Goal: Share content: Share content

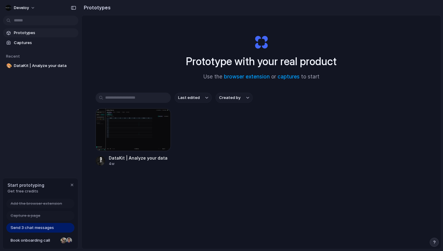
click at [19, 203] on span "Add the browser extension" at bounding box center [37, 204] width 52 height 6
click at [37, 202] on span "Add the browser extension" at bounding box center [37, 204] width 52 height 6
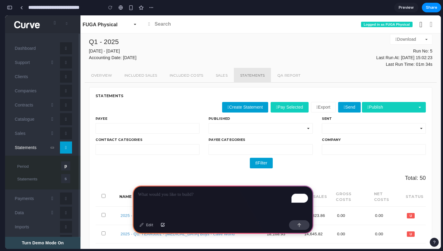
scroll to position [27, 0]
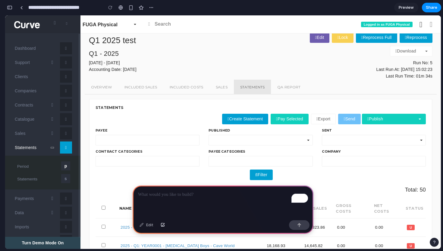
click at [349, 118] on button "Send" at bounding box center [349, 119] width 23 height 11
click at [387, 121] on link "Publish" at bounding box center [394, 119] width 64 height 11
click at [186, 191] on p "To enrich screen reader interactions, please activate Accessibility in Grammarl…" at bounding box center [223, 194] width 170 height 7
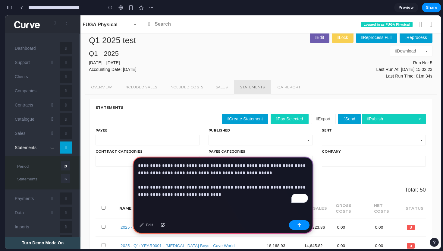
click at [233, 50] on h4 "Q1 - 2025" at bounding box center [172, 54] width 167 height 10
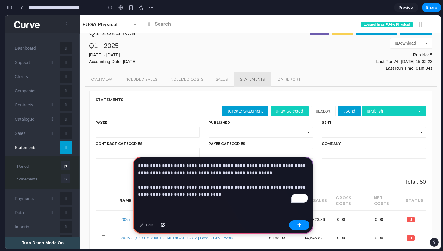
scroll to position [41, 0]
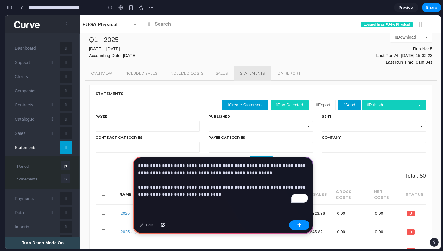
click at [198, 204] on div "**********" at bounding box center [223, 187] width 181 height 61
click at [248, 189] on p "**********" at bounding box center [223, 180] width 170 height 36
click at [245, 197] on p "**********" at bounding box center [223, 180] width 170 height 36
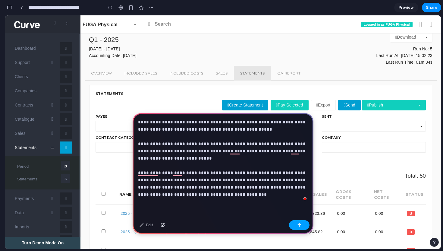
click at [299, 222] on button "button" at bounding box center [299, 225] width 21 height 10
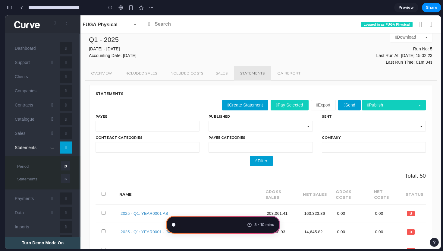
scroll to position [54, 0]
click at [199, 225] on span "Distilling requirements" at bounding box center [200, 225] width 43 height 6
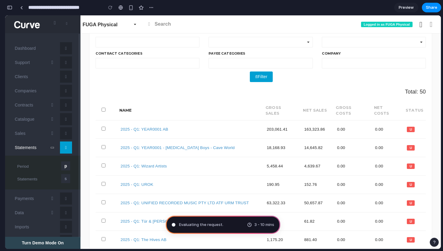
scroll to position [0, 0]
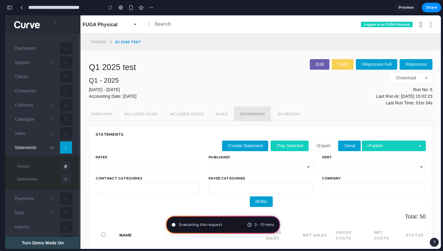
click at [152, 135] on div "Statements" at bounding box center [261, 133] width 343 height 14
click at [103, 135] on div "Statements" at bounding box center [110, 134] width 28 height 5
click at [127, 135] on div "Statements" at bounding box center [261, 133] width 343 height 14
click at [111, 135] on div "Statements" at bounding box center [110, 134] width 28 height 5
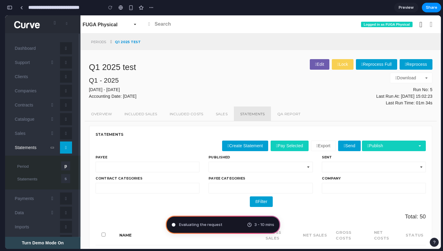
click at [111, 135] on div "Statements" at bounding box center [110, 134] width 28 height 5
click at [131, 135] on div "Statements" at bounding box center [261, 133] width 343 height 14
click at [114, 134] on div "Statements" at bounding box center [110, 134] width 28 height 5
click at [99, 135] on div "Statements" at bounding box center [110, 134] width 28 height 5
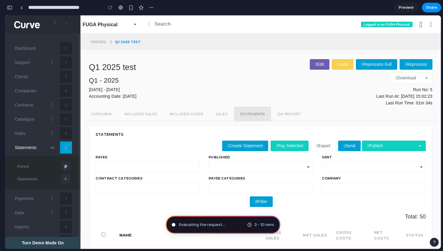
click at [99, 135] on div "Statements" at bounding box center [110, 134] width 28 height 5
click at [110, 134] on div "Statements" at bounding box center [110, 134] width 28 height 5
click at [103, 134] on div "Statements" at bounding box center [110, 134] width 28 height 5
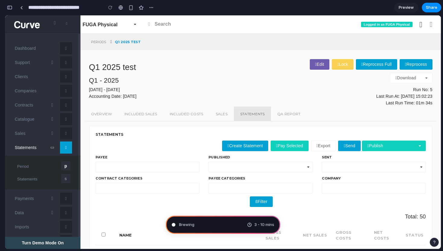
click at [116, 133] on div "Statements" at bounding box center [110, 134] width 28 height 5
click at [109, 135] on div "Statements" at bounding box center [110, 134] width 28 height 5
type input "**********"
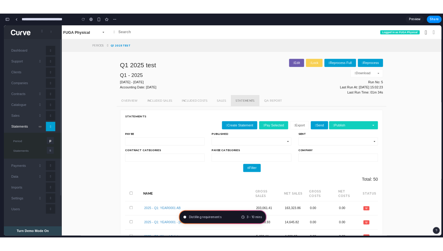
scroll to position [380, 0]
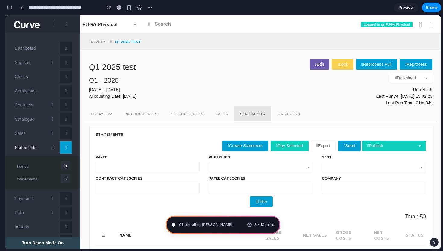
click at [198, 226] on span "Channeling [PERSON_NAME] ." at bounding box center [206, 225] width 54 height 6
click at [198, 226] on span "Channeling [PERSON_NAME] .." at bounding box center [206, 225] width 55 height 6
click at [409, 9] on span "Preview" at bounding box center [406, 8] width 15 height 6
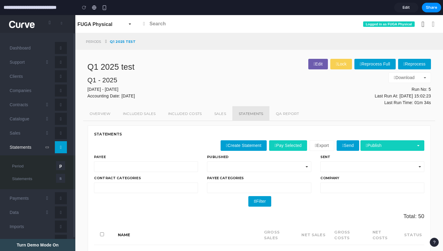
click at [407, 9] on span "Edit" at bounding box center [406, 8] width 7 height 6
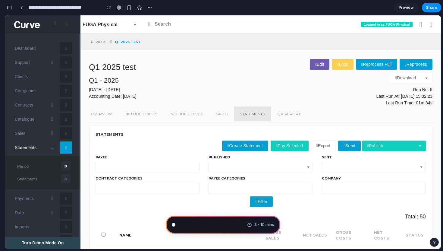
scroll to position [66, 0]
click at [23, 8] on div at bounding box center [21, 7] width 3 height 3
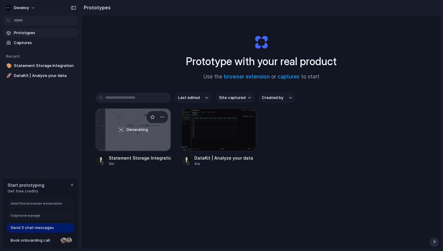
click at [118, 120] on div "Generating" at bounding box center [133, 130] width 75 height 42
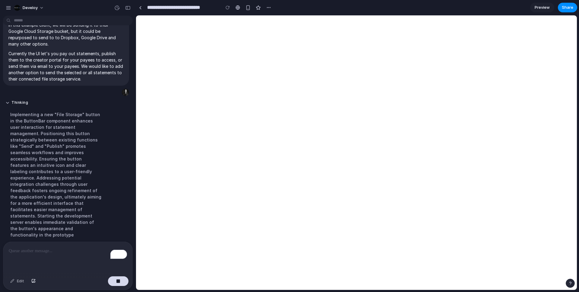
scroll to position [41, 0]
click at [18, 23] on html "**********" at bounding box center [289, 146] width 579 height 292
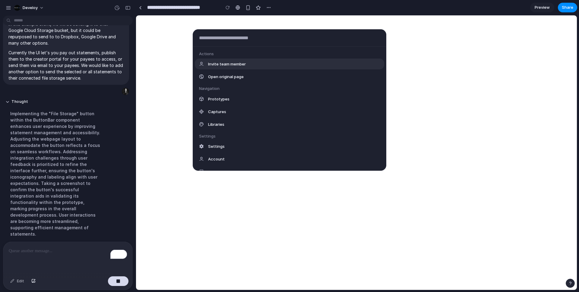
click at [24, 43] on div "Actions Invite team member Open original page Navigation Prototypes Captures Li…" at bounding box center [289, 146] width 579 height 292
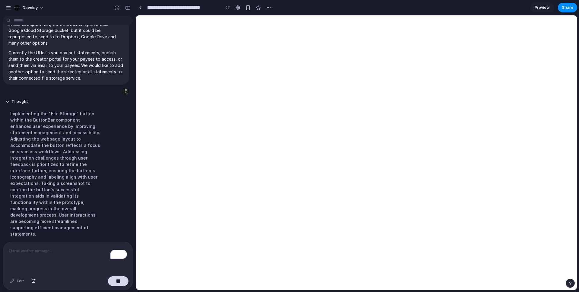
click at [18, 21] on html "**********" at bounding box center [289, 146] width 579 height 292
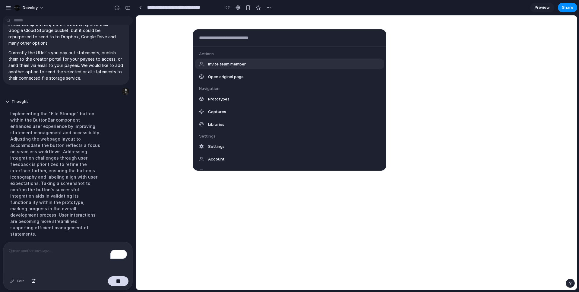
click at [18, 21] on div "Actions Invite team member Open original page Navigation Prototypes Captures Li…" at bounding box center [289, 146] width 579 height 292
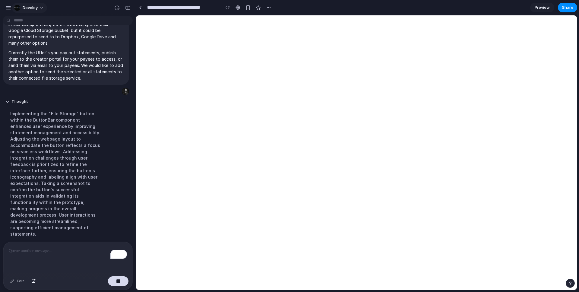
click at [17, 7] on div "button" at bounding box center [17, 8] width 6 height 6
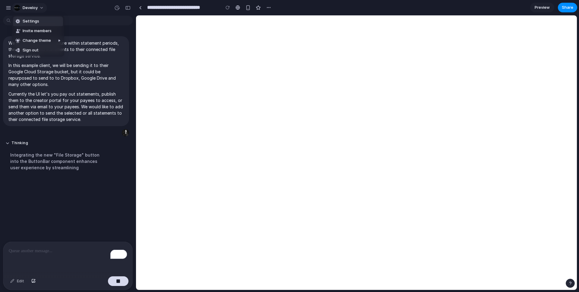
scroll to position [0, 0]
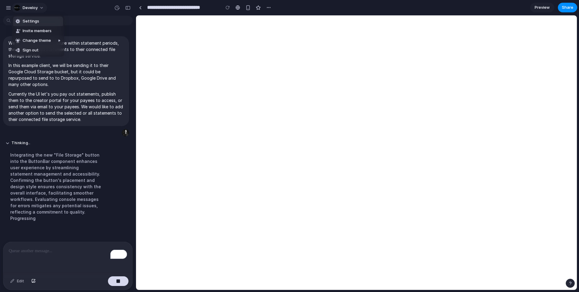
click at [17, 7] on div "Settings Invite members Change theme Sign out" at bounding box center [289, 146] width 579 height 292
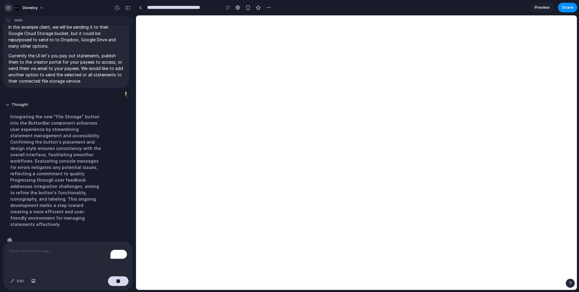
scroll to position [41, 0]
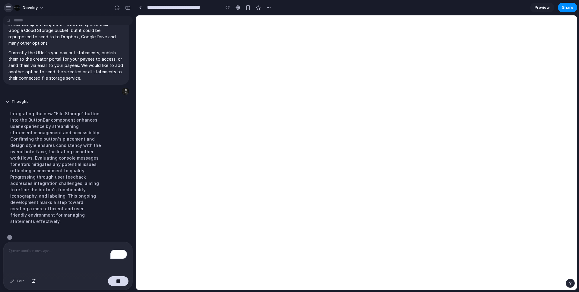
click at [5, 7] on button "button" at bounding box center [8, 7] width 9 height 9
click at [97, 69] on p "Currently the UI let's you pay out statements, publish them to the creator port…" at bounding box center [65, 65] width 115 height 32
click at [75, 150] on div "Integrating the new "File Storage" button into the ButtonBar component enhances…" at bounding box center [55, 167] width 101 height 121
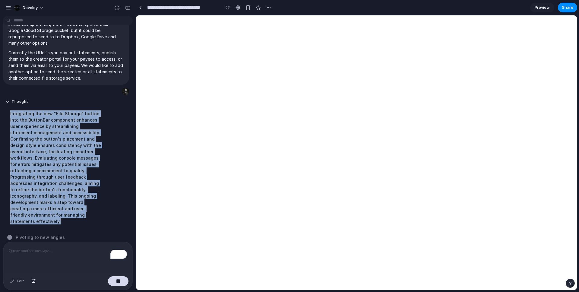
click at [75, 150] on div "Integrating the new "File Storage" button into the ButtonBar component enhances…" at bounding box center [55, 167] width 101 height 121
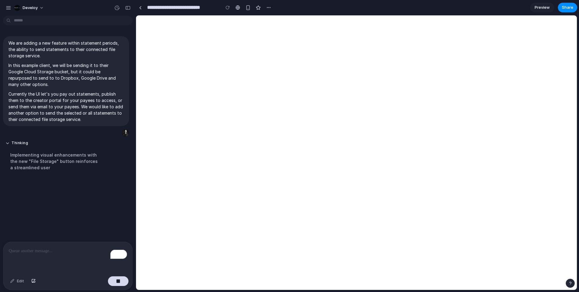
scroll to position [0, 0]
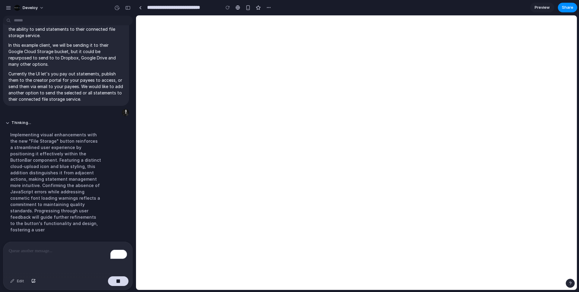
click at [69, 166] on div "Implementing visual enhancements with the new "File Storage" button reinforces …" at bounding box center [55, 182] width 101 height 109
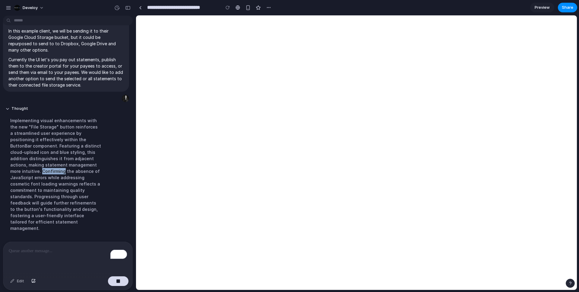
click at [69, 166] on div "Implementing visual enhancements with the new "File Storage" button reinforces …" at bounding box center [55, 174] width 101 height 121
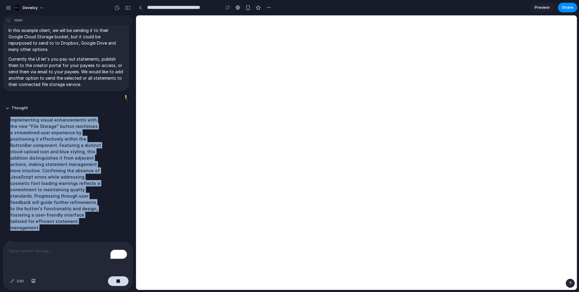
click at [69, 166] on div "Implementing visual enhancements with the new "File Storage" button reinforces …" at bounding box center [55, 173] width 101 height 121
click at [40, 250] on p "To enrich screen reader interactions, please activate Accessibility in Grammarl…" at bounding box center [68, 250] width 118 height 7
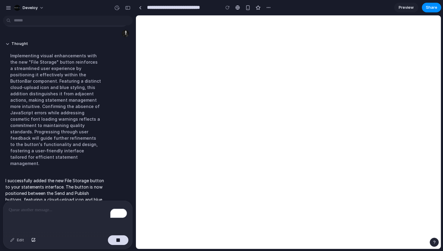
scroll to position [140, 0]
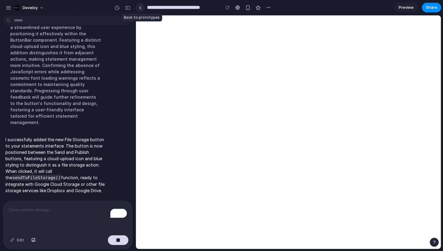
click at [139, 8] on div at bounding box center [140, 7] width 3 height 3
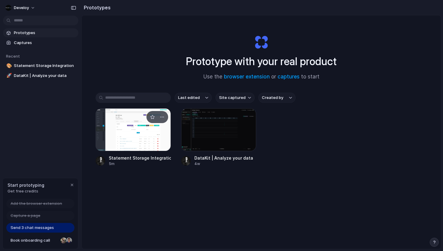
click at [142, 141] on div at bounding box center [133, 129] width 75 height 43
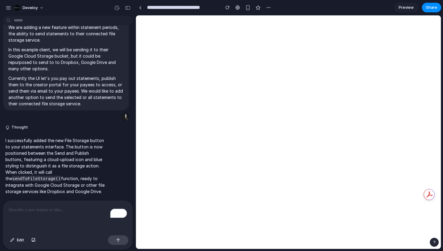
click at [76, 216] on div "To enrich screen reader interactions, please activate Accessibility in Grammarl…" at bounding box center [67, 217] width 129 height 32
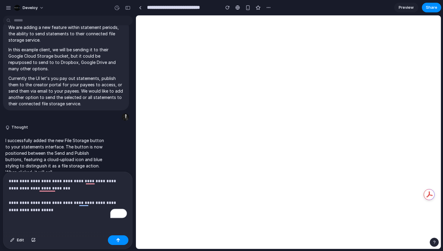
click at [106, 204] on p "**********" at bounding box center [68, 195] width 118 height 36
click at [128, 7] on div "button" at bounding box center [127, 8] width 5 height 4
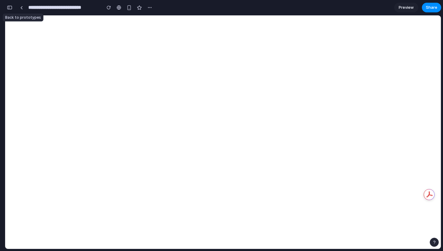
click at [5, 8] on div at bounding box center [2, 125] width 5 height 251
click at [11, 10] on button "button" at bounding box center [10, 8] width 10 height 10
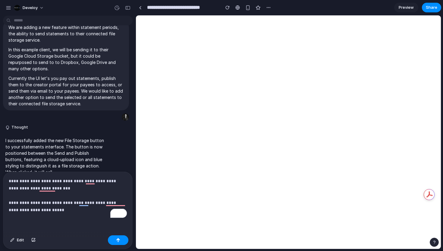
click at [57, 216] on div "**********" at bounding box center [67, 202] width 129 height 61
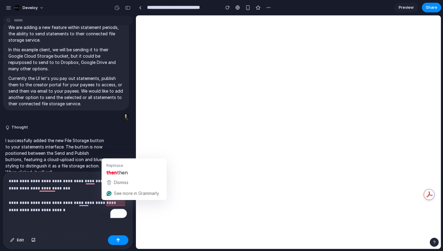
click at [115, 203] on p "**********" at bounding box center [68, 195] width 118 height 36
click at [112, 203] on p "**********" at bounding box center [68, 195] width 118 height 36
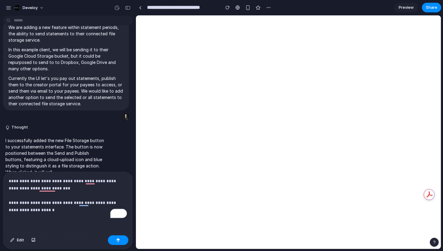
click at [21, 210] on p "**********" at bounding box center [68, 195] width 118 height 36
click at [106, 204] on p "**********" at bounding box center [68, 195] width 118 height 36
click at [20, 211] on p "**********" at bounding box center [68, 195] width 118 height 36
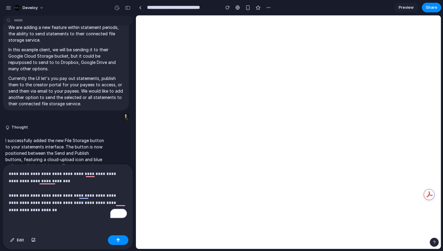
click at [92, 202] on p "**********" at bounding box center [68, 191] width 118 height 43
click at [77, 214] on div "**********" at bounding box center [67, 199] width 129 height 68
click at [70, 214] on div "**********" at bounding box center [67, 199] width 129 height 68
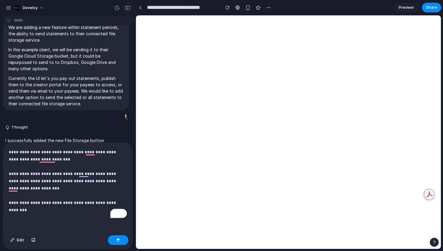
click at [125, 4] on button "button" at bounding box center [128, 8] width 10 height 10
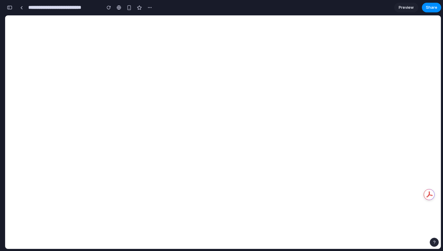
click at [13, 9] on button "button" at bounding box center [10, 8] width 10 height 10
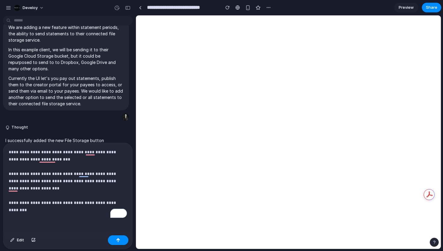
click at [82, 210] on p "**********" at bounding box center [68, 180] width 118 height 65
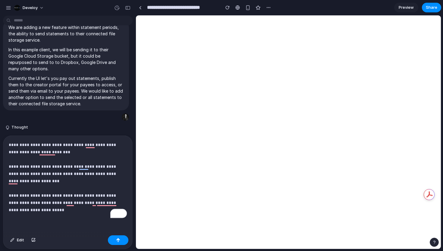
click at [41, 208] on p "**********" at bounding box center [68, 177] width 118 height 72
click at [40, 208] on p "**********" at bounding box center [68, 177] width 118 height 72
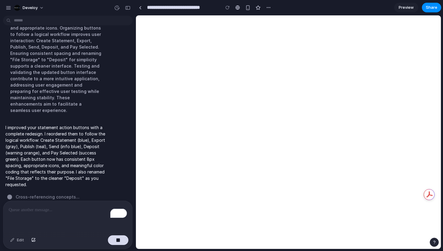
scroll to position [304, 0]
click at [132, 7] on button "button" at bounding box center [128, 8] width 10 height 10
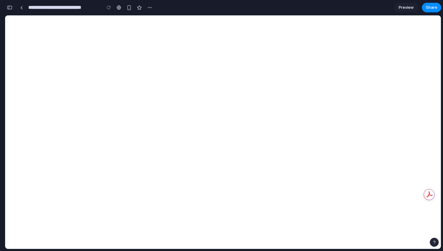
scroll to position [538, 0]
click at [7, 7] on button "button" at bounding box center [10, 8] width 10 height 10
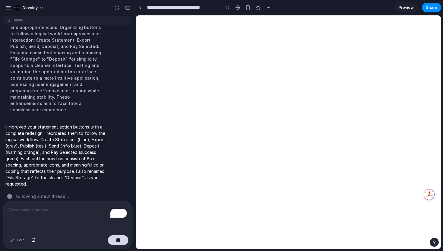
click at [27, 193] on span "Following a new thread ..." at bounding box center [42, 196] width 53 height 6
click at [27, 193] on span "Following a new thread" at bounding box center [41, 196] width 50 height 6
click at [58, 155] on p "I improved your statement action buttons with a complete redesign. I reordered …" at bounding box center [55, 155] width 101 height 63
click at [224, 9] on div at bounding box center [227, 7] width 9 height 9
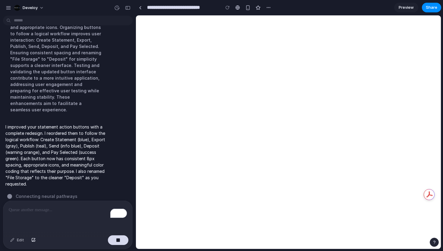
click at [409, 9] on span "Preview" at bounding box center [406, 8] width 15 height 6
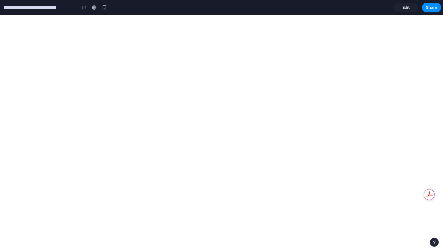
click at [411, 11] on link "Edit" at bounding box center [407, 8] width 24 height 10
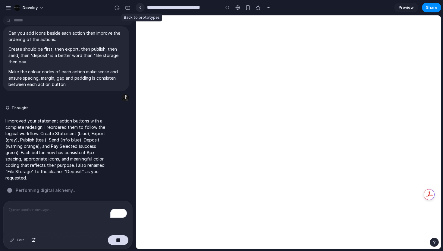
click at [139, 7] on div at bounding box center [140, 7] width 3 height 3
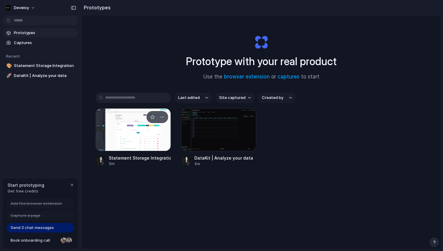
click at [118, 147] on div at bounding box center [133, 129] width 75 height 43
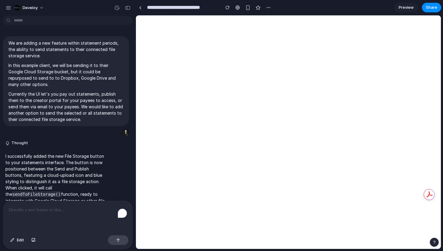
scroll to position [179, 0]
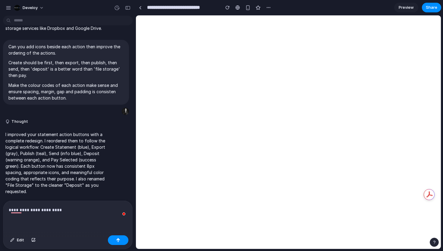
scroll to position [222, 0]
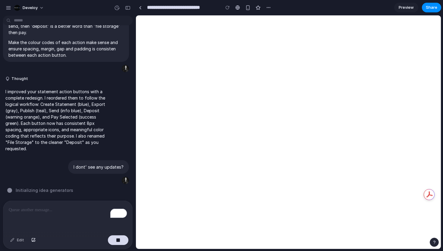
click at [441, 4] on div "Preview Share" at bounding box center [418, 8] width 47 height 10
click at [433, 10] on span "Share" at bounding box center [431, 8] width 11 height 6
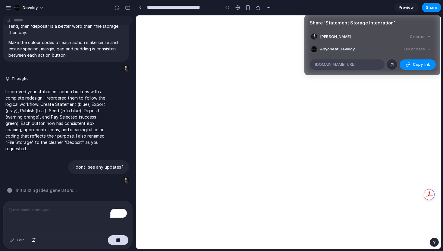
click at [338, 66] on span "alloy.app/develoy/p/7f4692b1-8fb1-4f67-aaa6-71b2c4486876" at bounding box center [335, 65] width 41 height 6
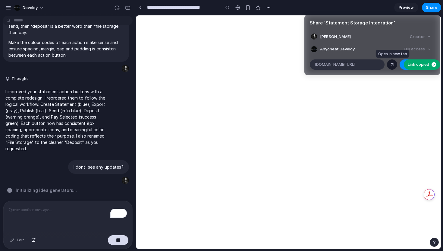
click at [392, 63] on div at bounding box center [392, 64] width 5 height 5
click at [88, 115] on div "Share ' Statement Storage Integration ' Luke Rynne Cullen Creator Anyone at Dev…" at bounding box center [221, 125] width 443 height 251
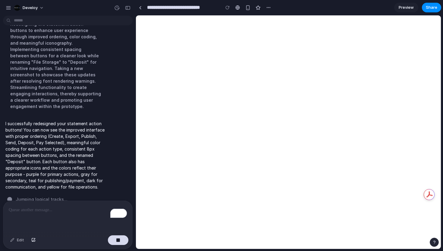
scroll to position [403, 0]
